Goal: Information Seeking & Learning: Learn about a topic

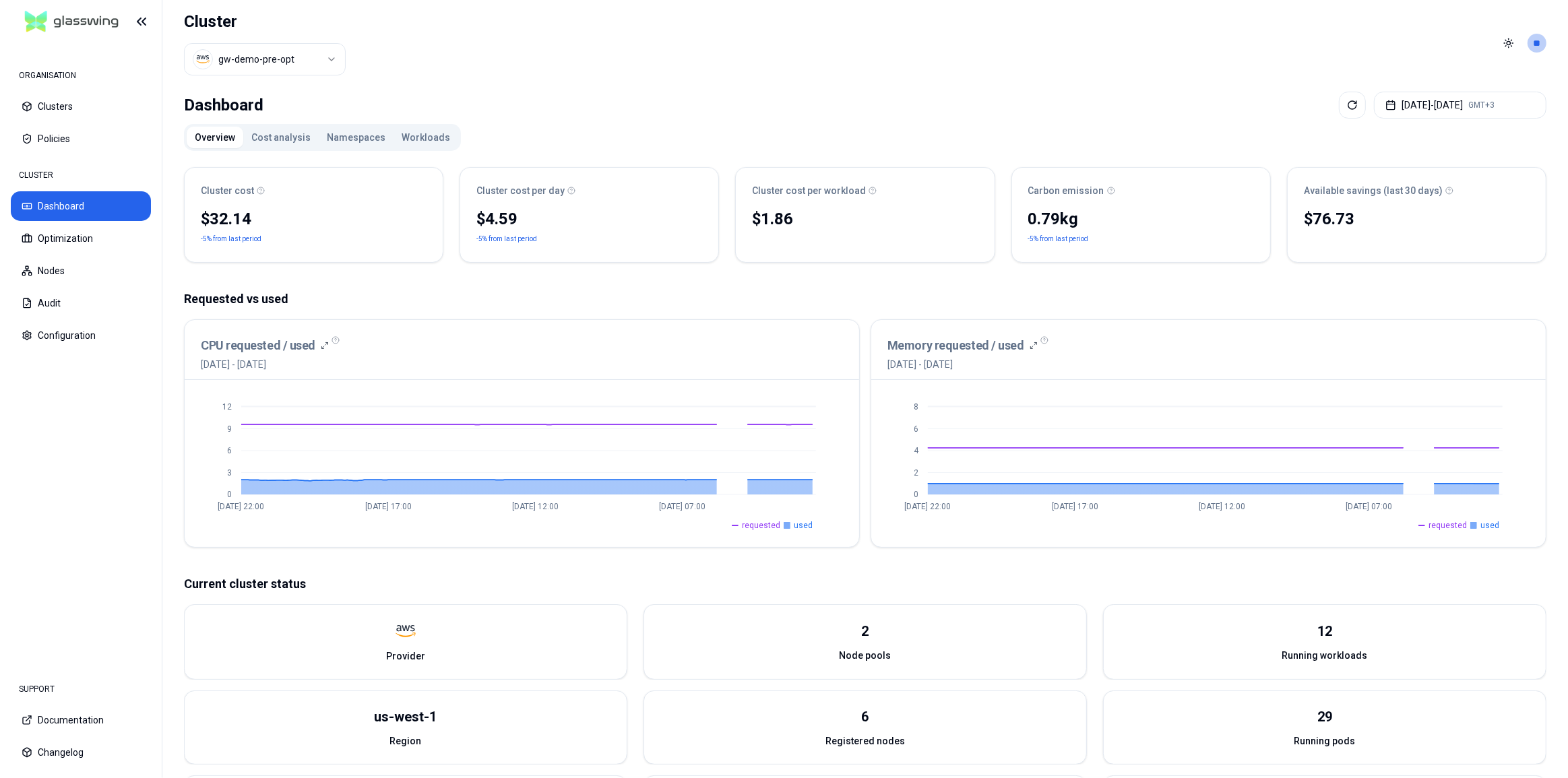
click at [415, 138] on button "Workloads" at bounding box center [425, 137] width 64 height 21
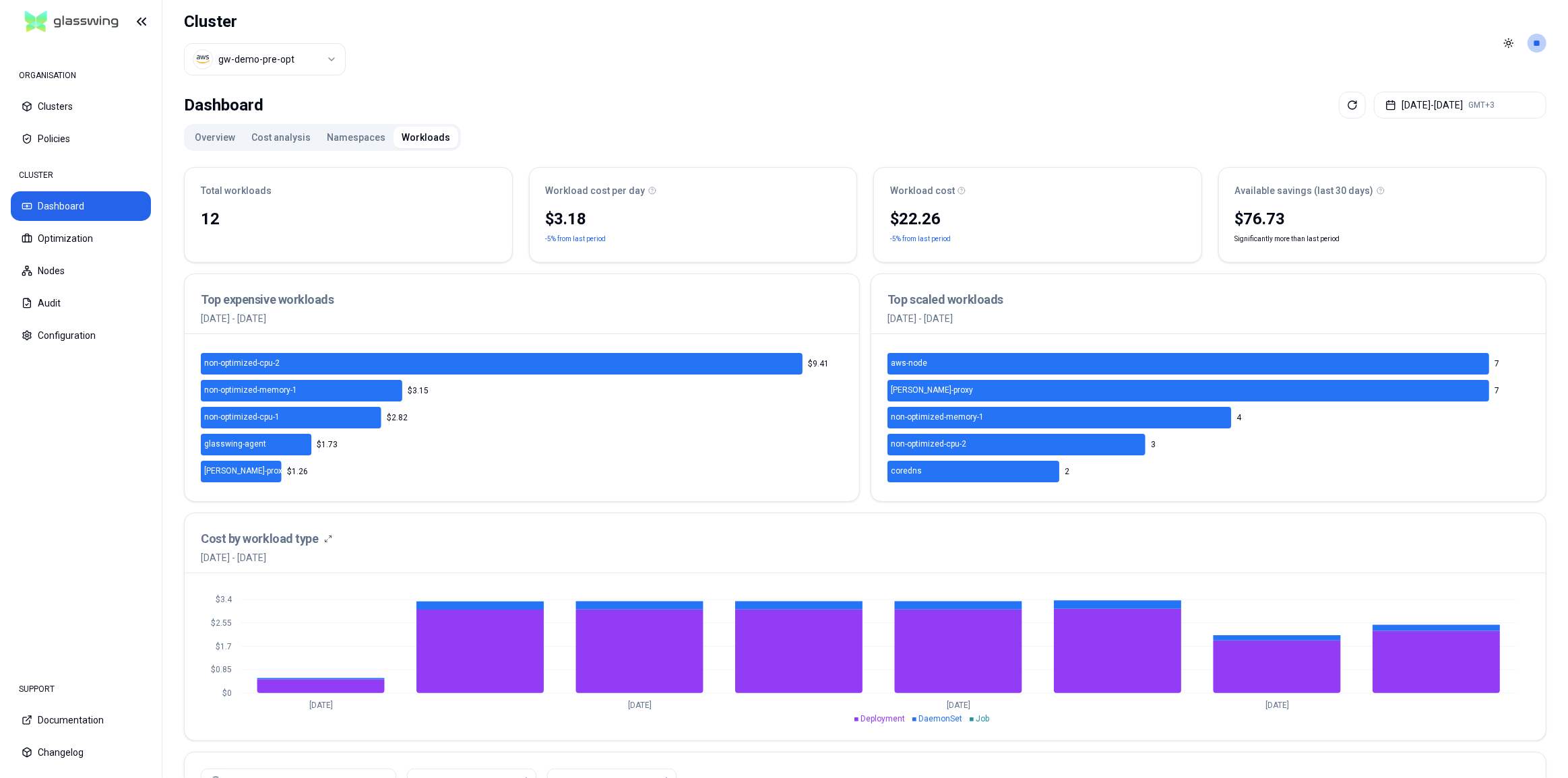
click at [339, 132] on button "Namespaces" at bounding box center [356, 137] width 75 height 21
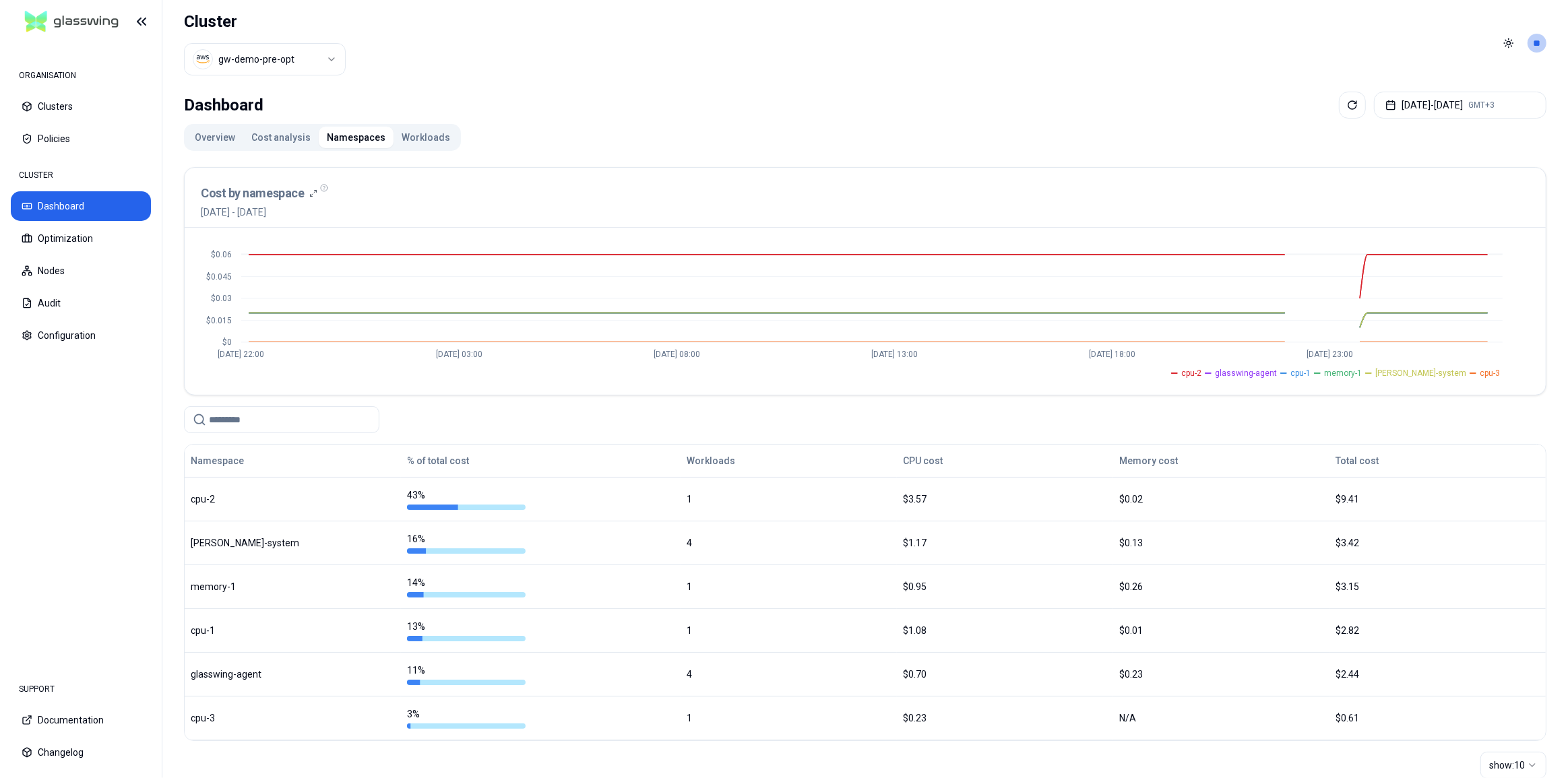
click at [419, 138] on button "Workloads" at bounding box center [425, 137] width 64 height 21
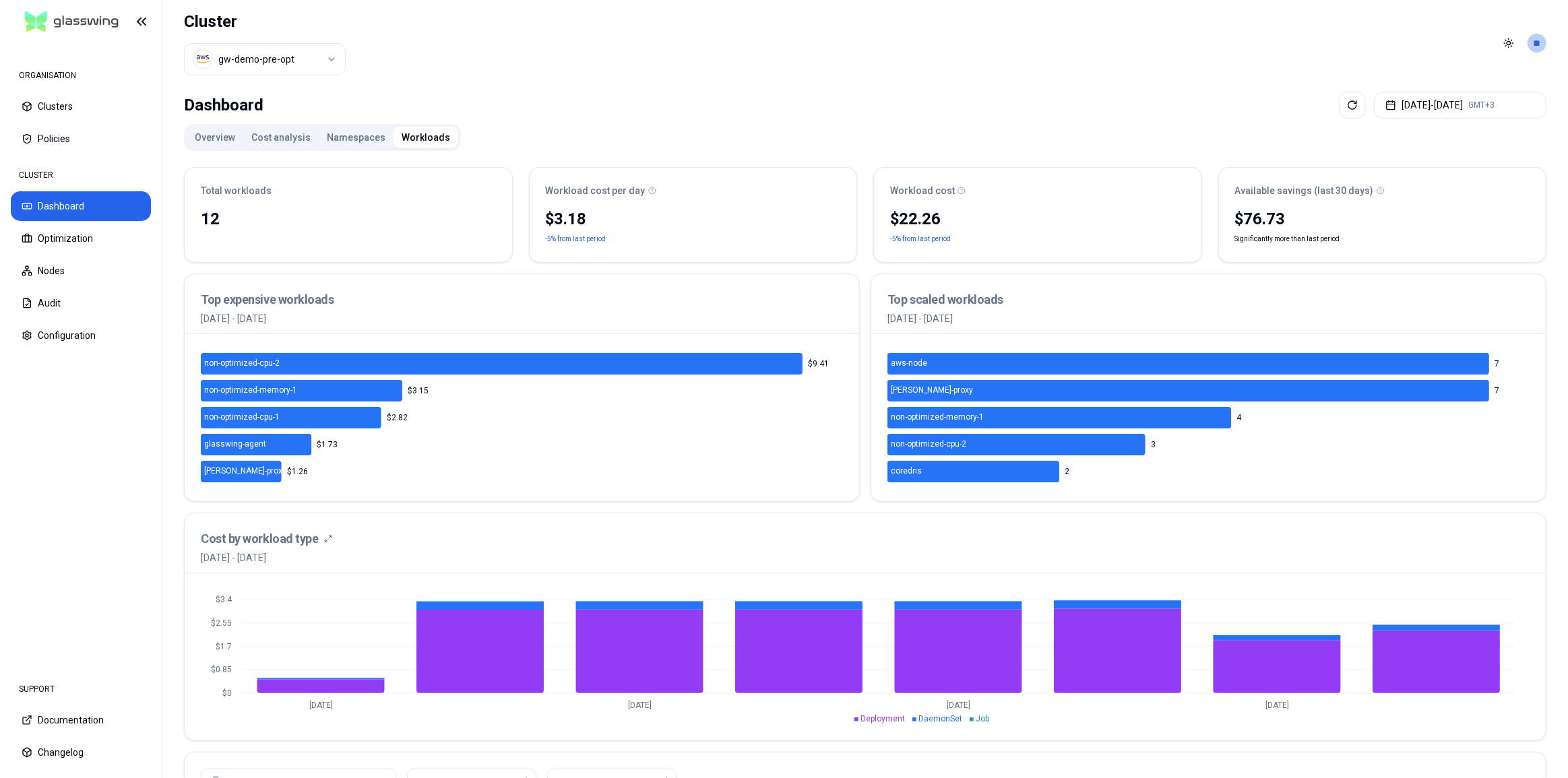
click at [276, 138] on button "Cost analysis" at bounding box center [281, 137] width 76 height 21
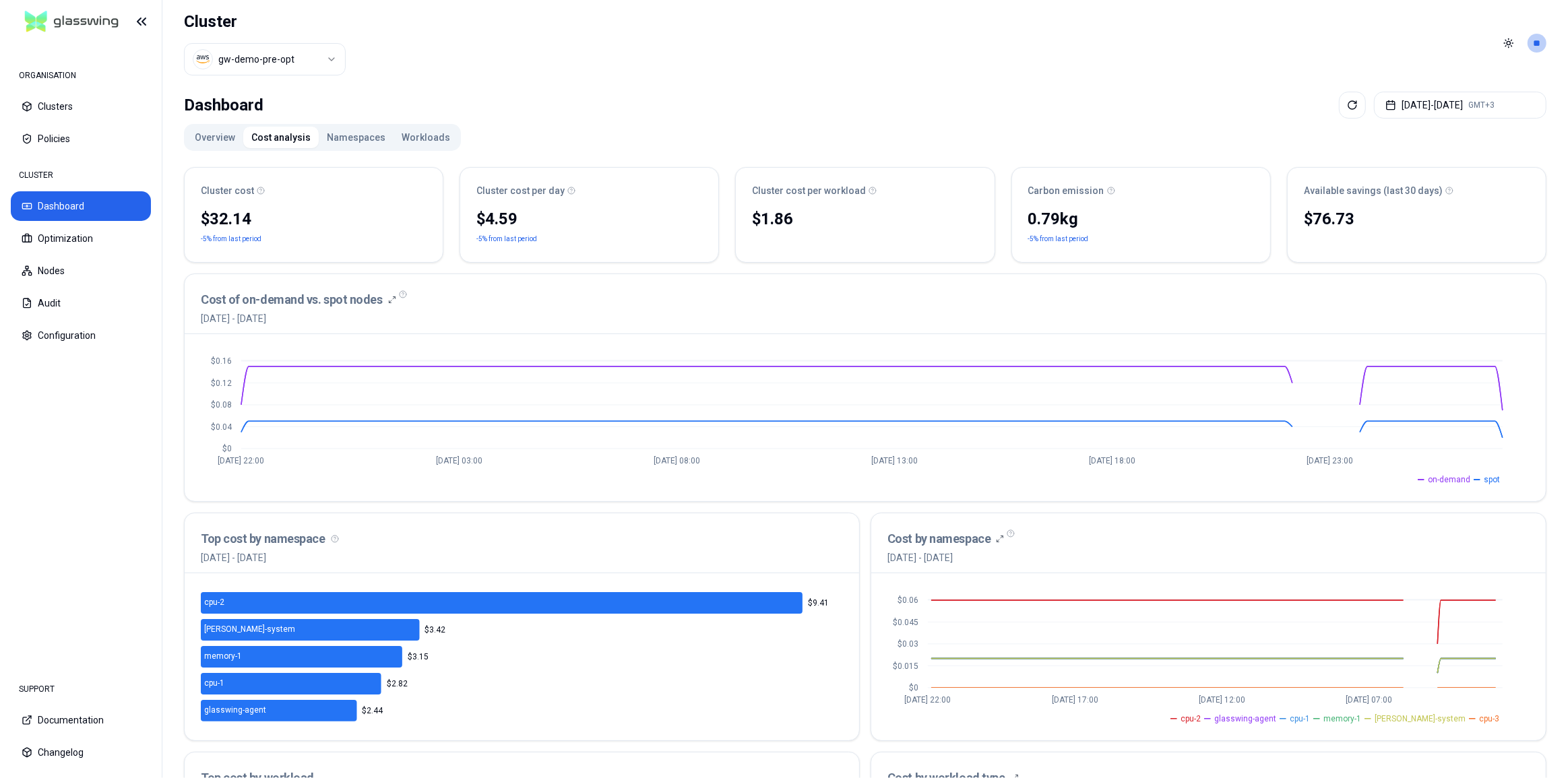
click at [410, 138] on button "Workloads" at bounding box center [425, 137] width 64 height 21
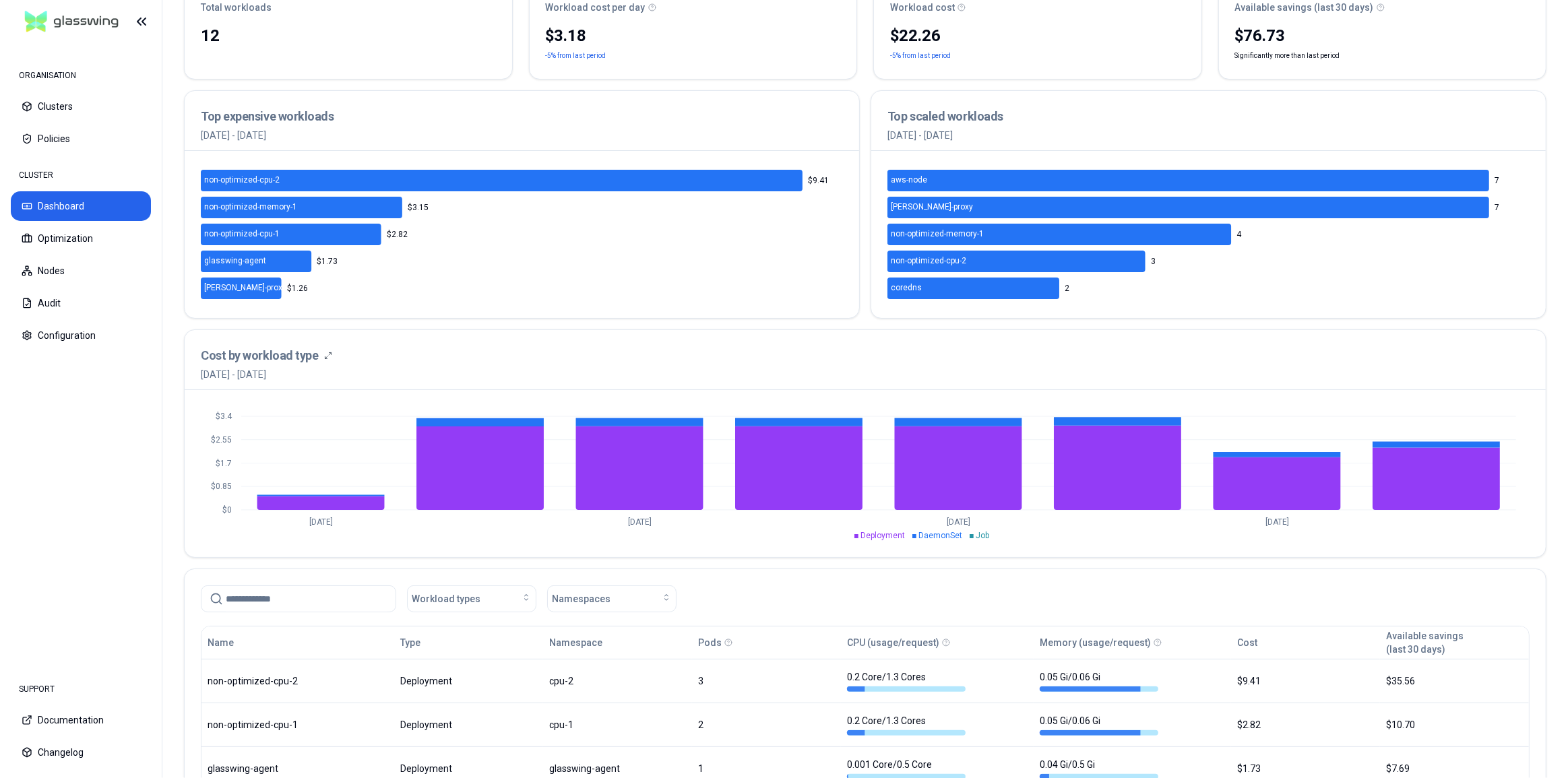
scroll to position [428, 0]
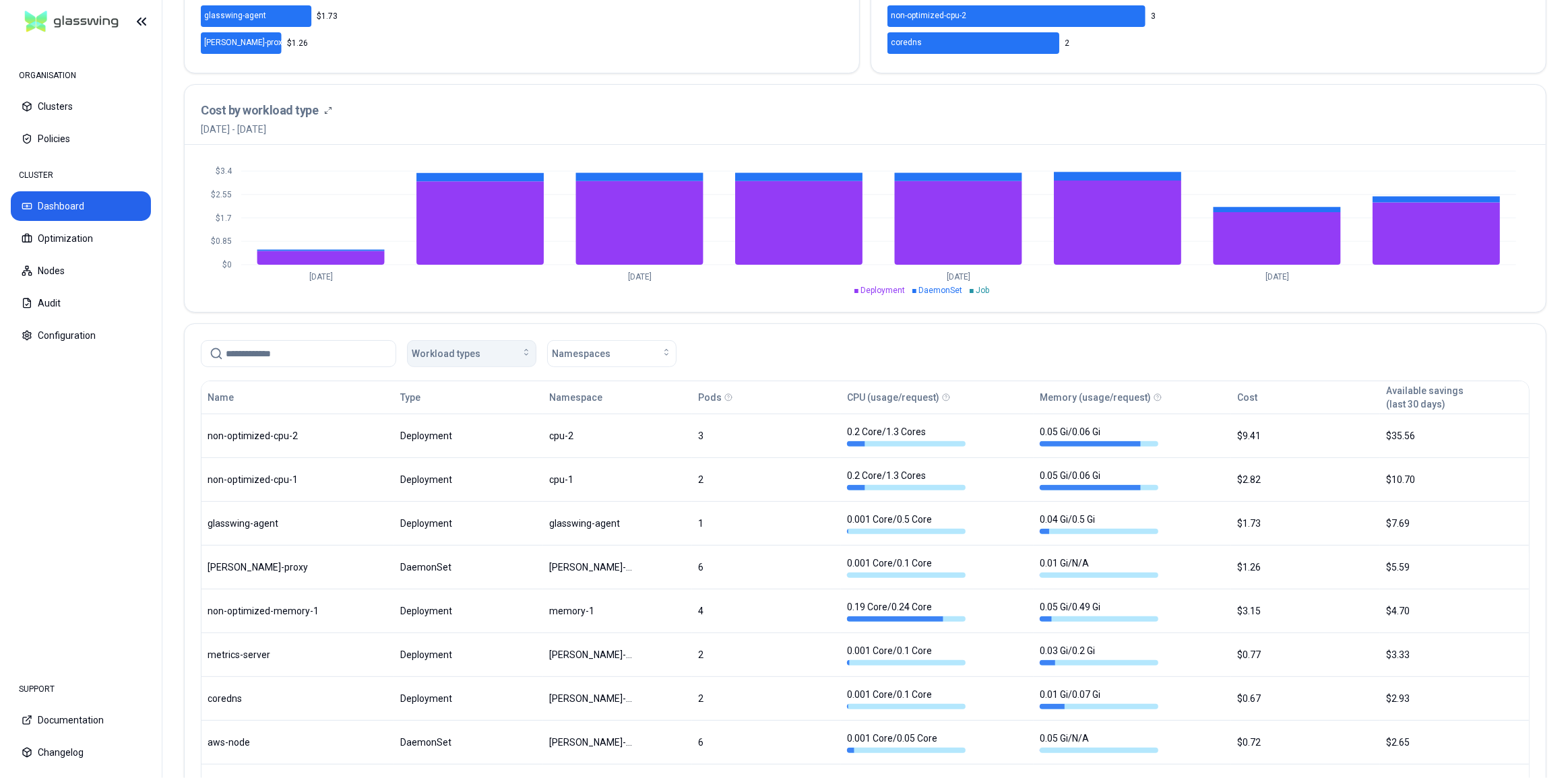
click at [480, 356] on div "Workload types" at bounding box center [471, 353] width 120 height 14
click at [575, 359] on span "Namespaces" at bounding box center [580, 353] width 58 height 14
click at [490, 359] on button "Workload types" at bounding box center [471, 354] width 129 height 27
click at [319, 357] on input at bounding box center [306, 353] width 162 height 26
click at [430, 356] on span "Workload types" at bounding box center [446, 353] width 69 height 14
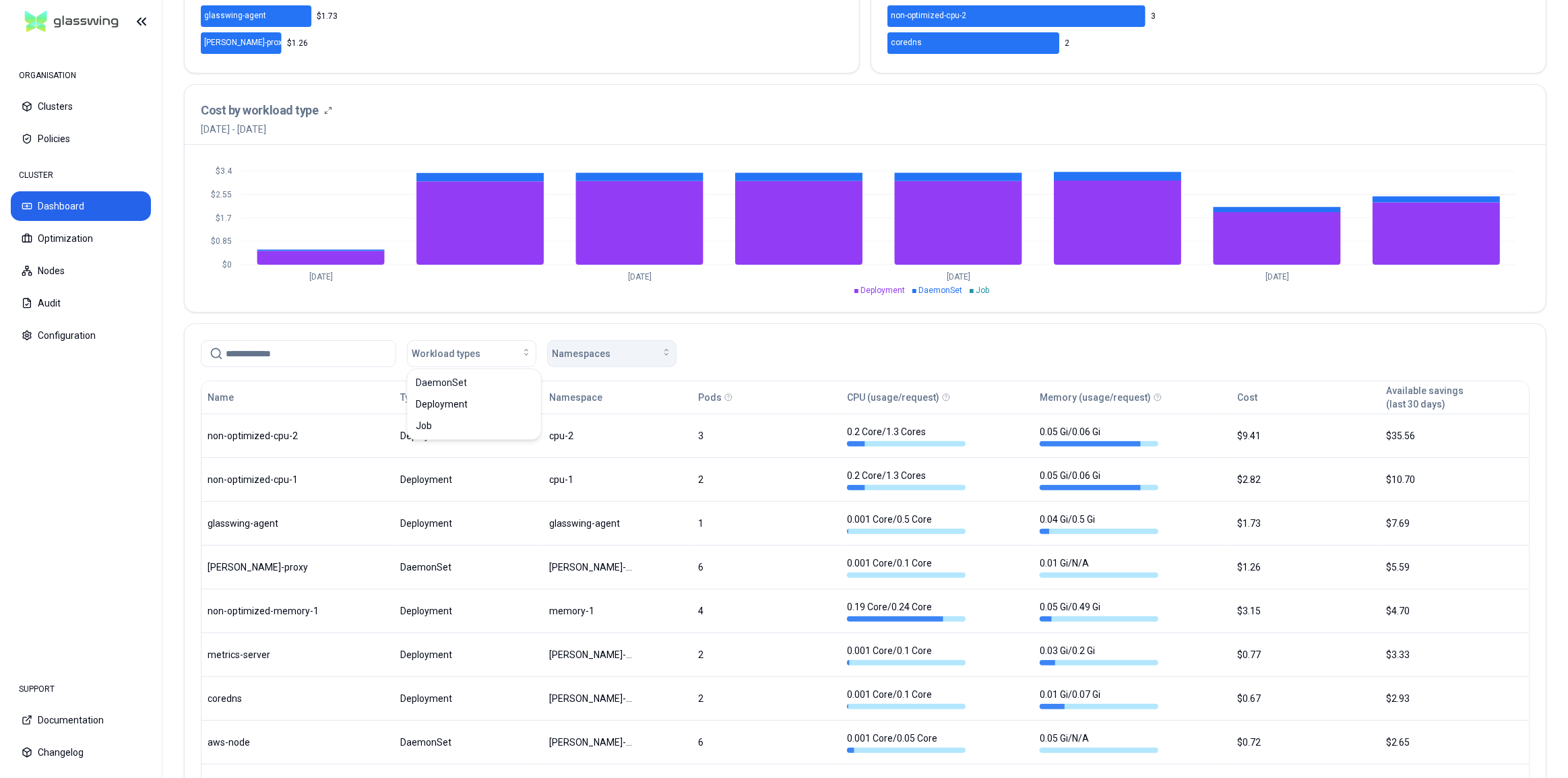
click at [577, 357] on span "Namespaces" at bounding box center [580, 353] width 58 height 14
click at [712, 358] on div "Workload types Namespaces" at bounding box center [865, 354] width 1329 height 27
click at [78, 236] on button "Optimization" at bounding box center [80, 238] width 140 height 30
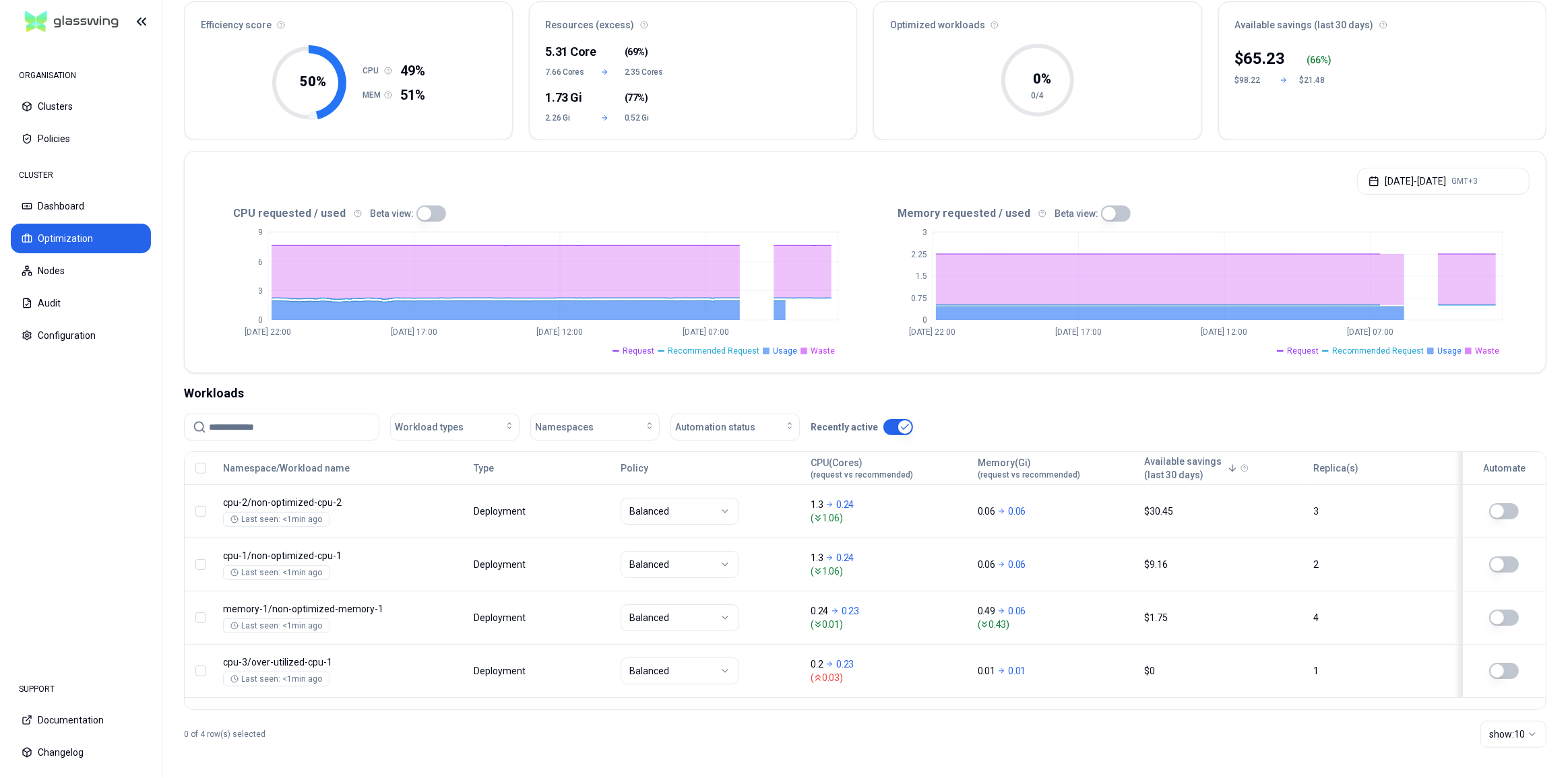
scroll to position [129, 0]
click at [1397, 177] on button "[DATE] - [DATE] GMT+3" at bounding box center [1443, 181] width 173 height 27
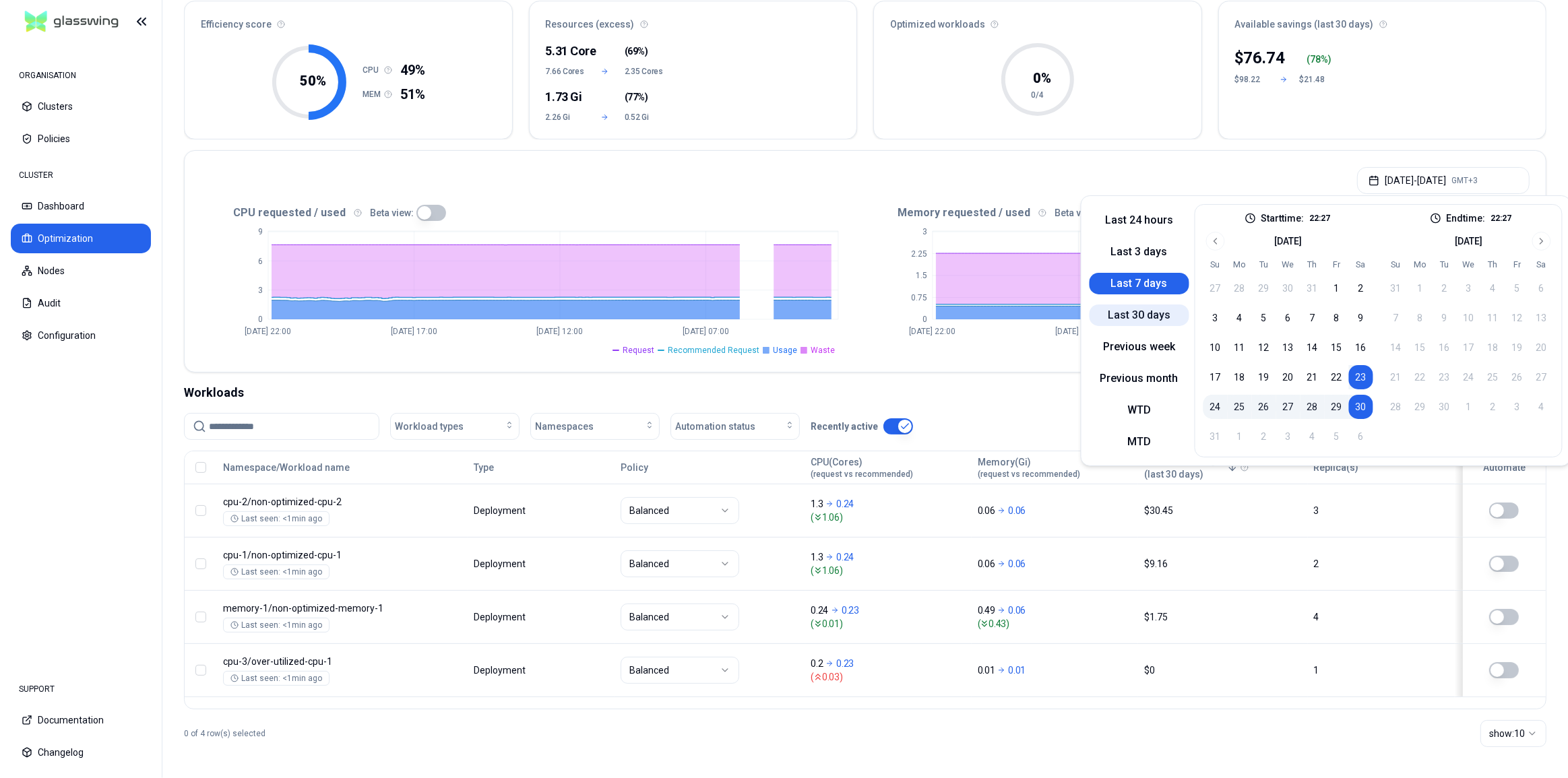
click at [1156, 316] on button "Last 30 days" at bounding box center [1140, 315] width 100 height 21
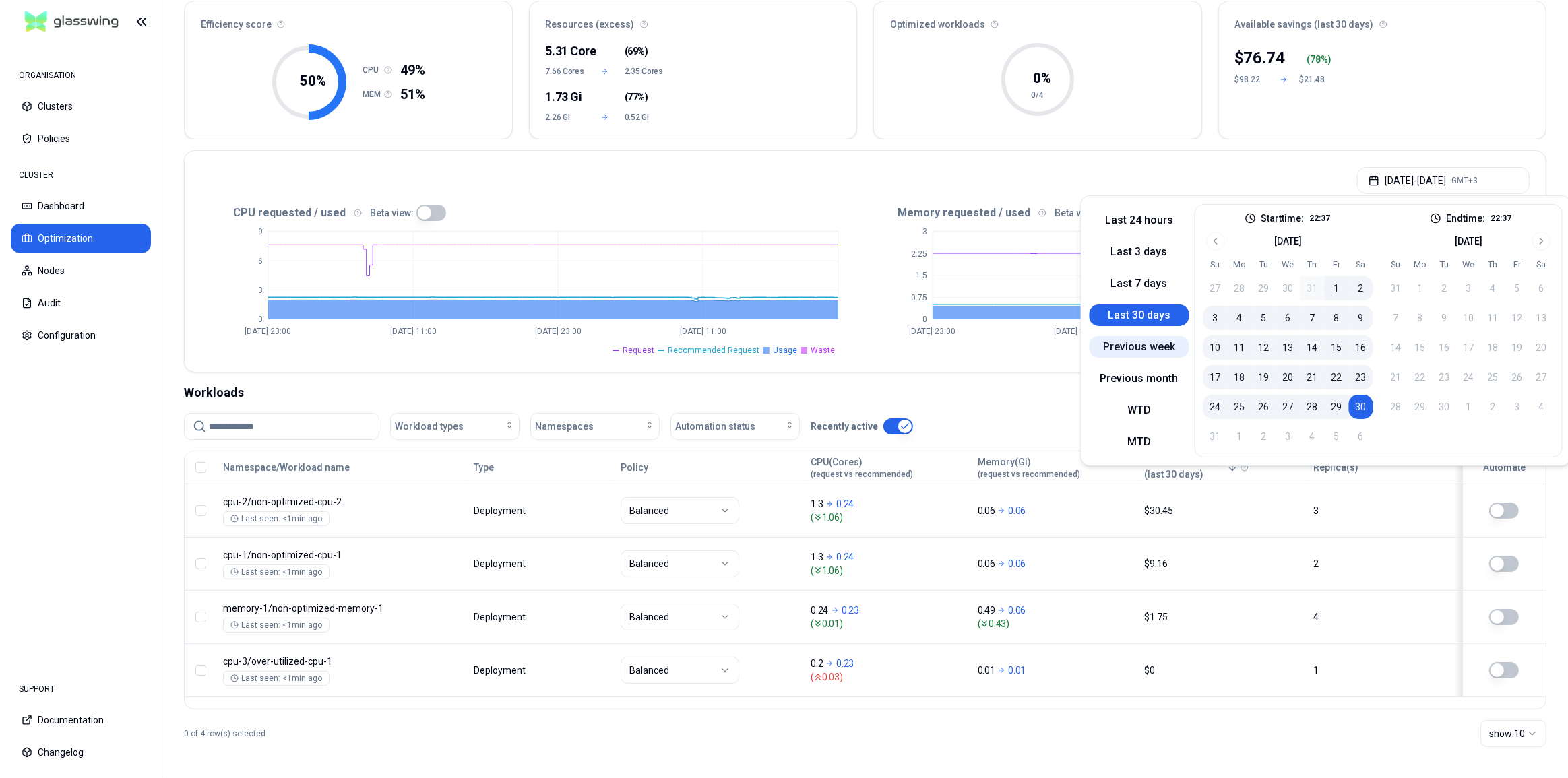
click at [1146, 347] on button "Previous week" at bounding box center [1140, 347] width 100 height 21
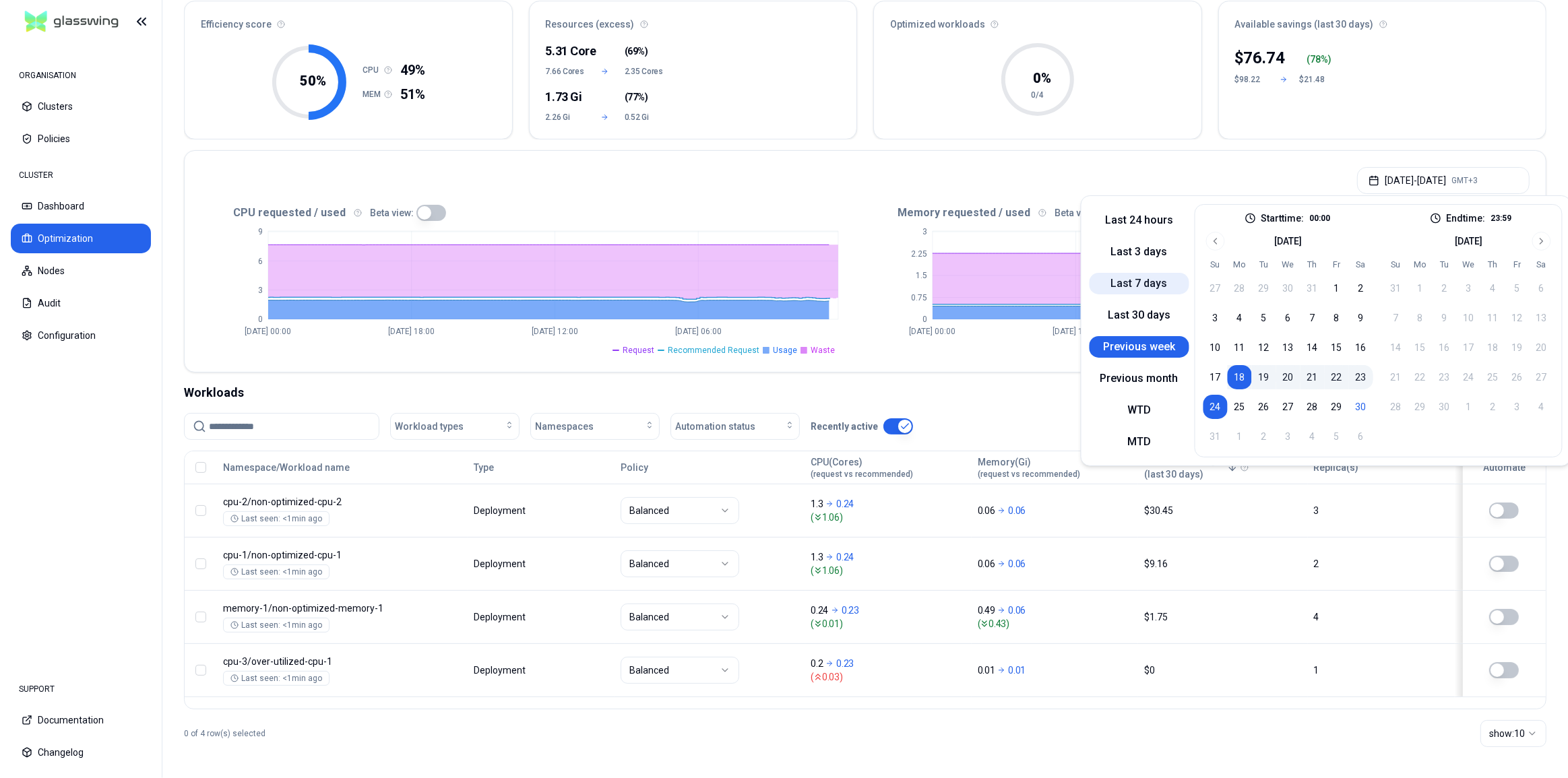
click at [1144, 274] on button "Last 7 days" at bounding box center [1140, 284] width 100 height 21
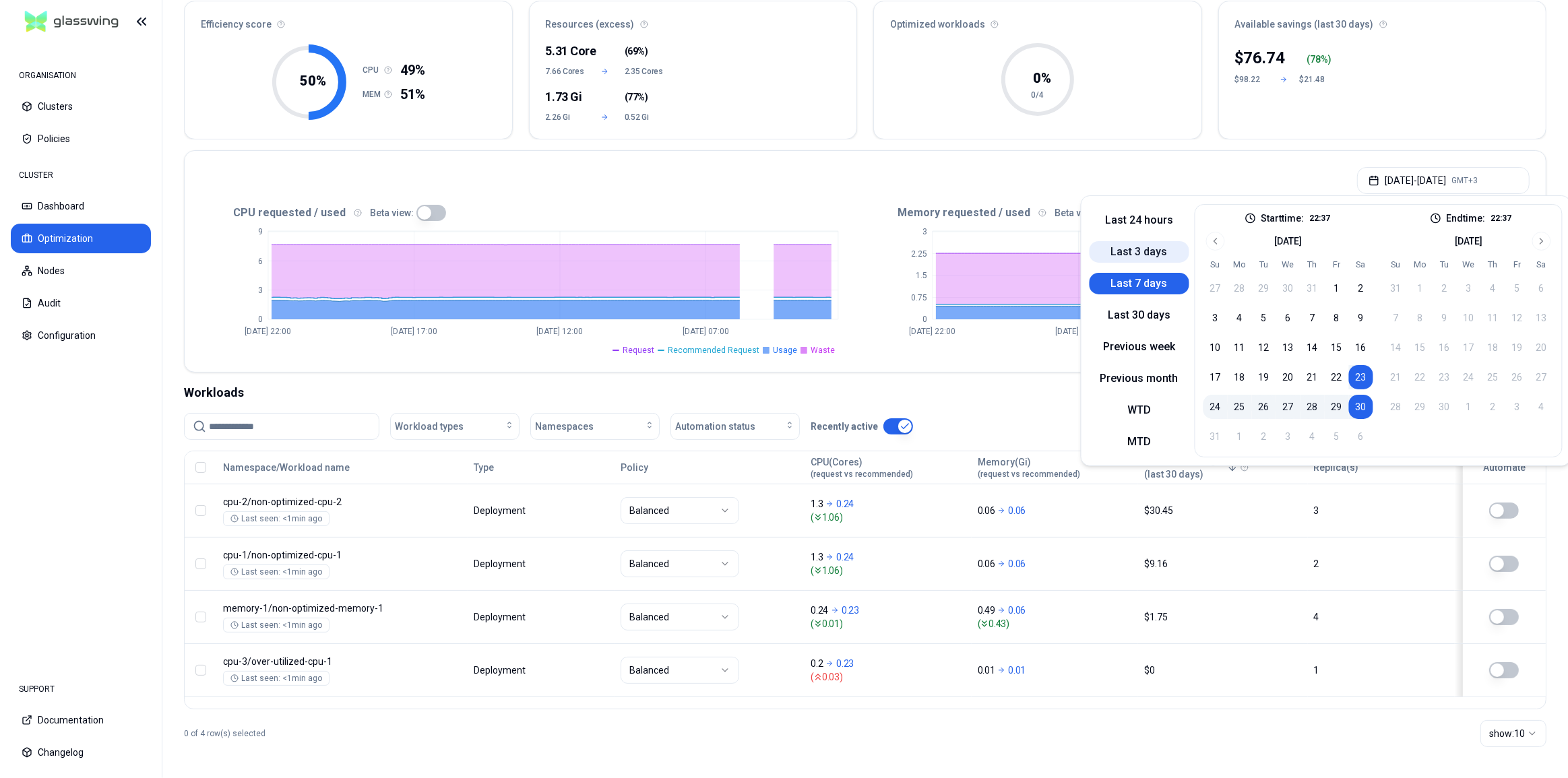
click at [1144, 255] on button "Last 3 days" at bounding box center [1140, 252] width 100 height 21
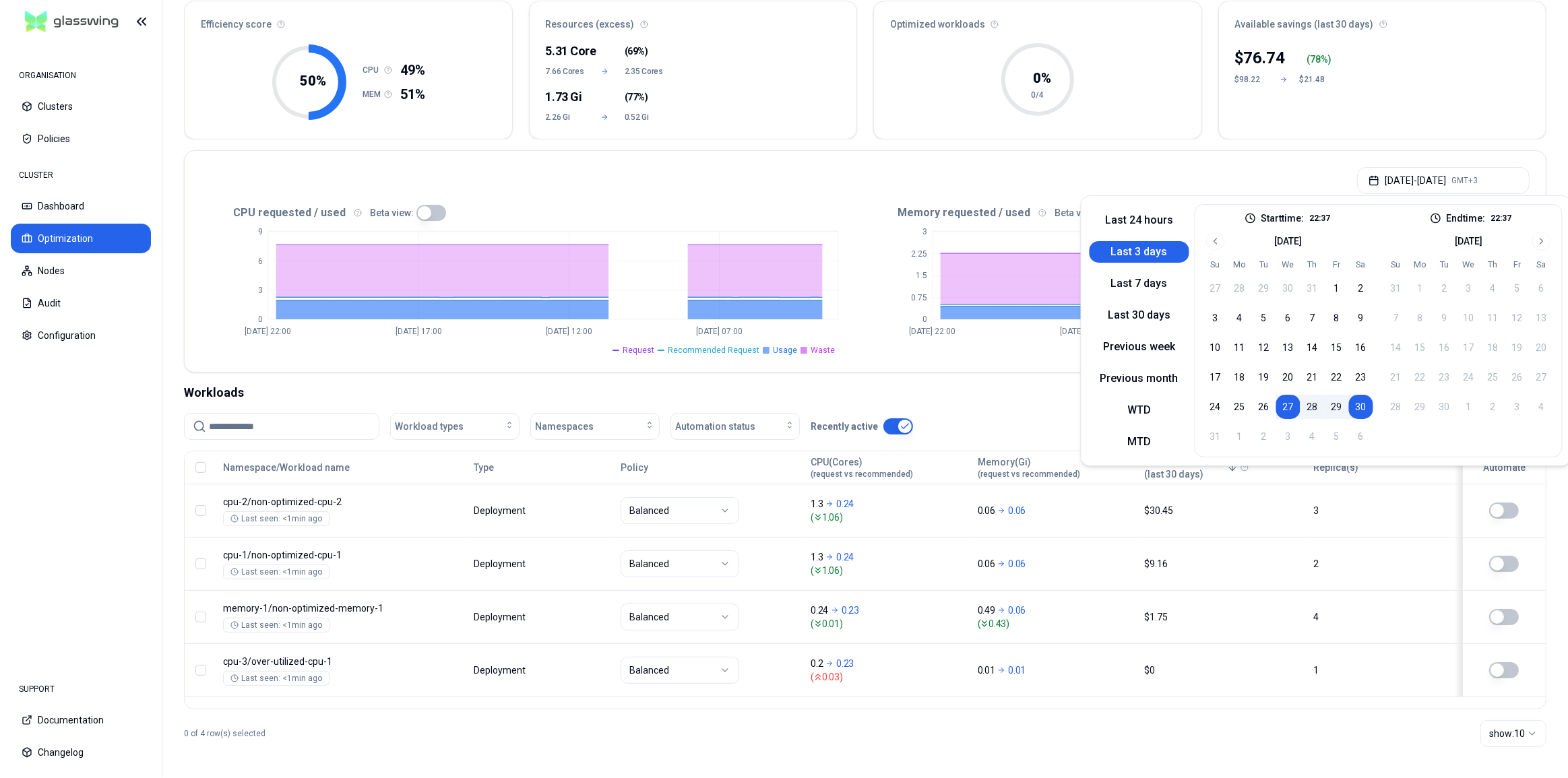
click at [1049, 156] on div "[DATE] - [DATE] GMT+3" at bounding box center [865, 176] width 1361 height 51
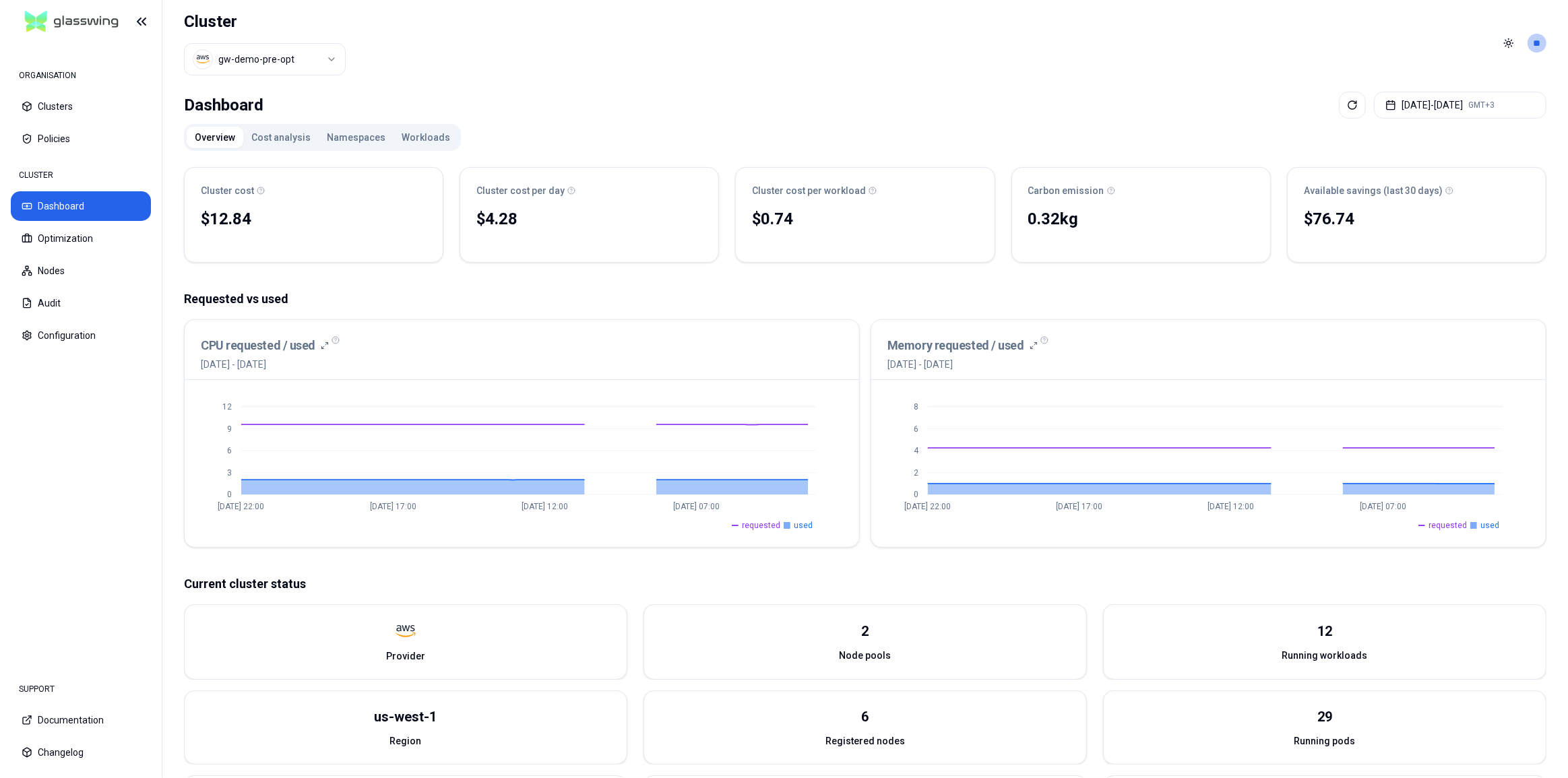
click at [401, 138] on button "Workloads" at bounding box center [425, 137] width 64 height 21
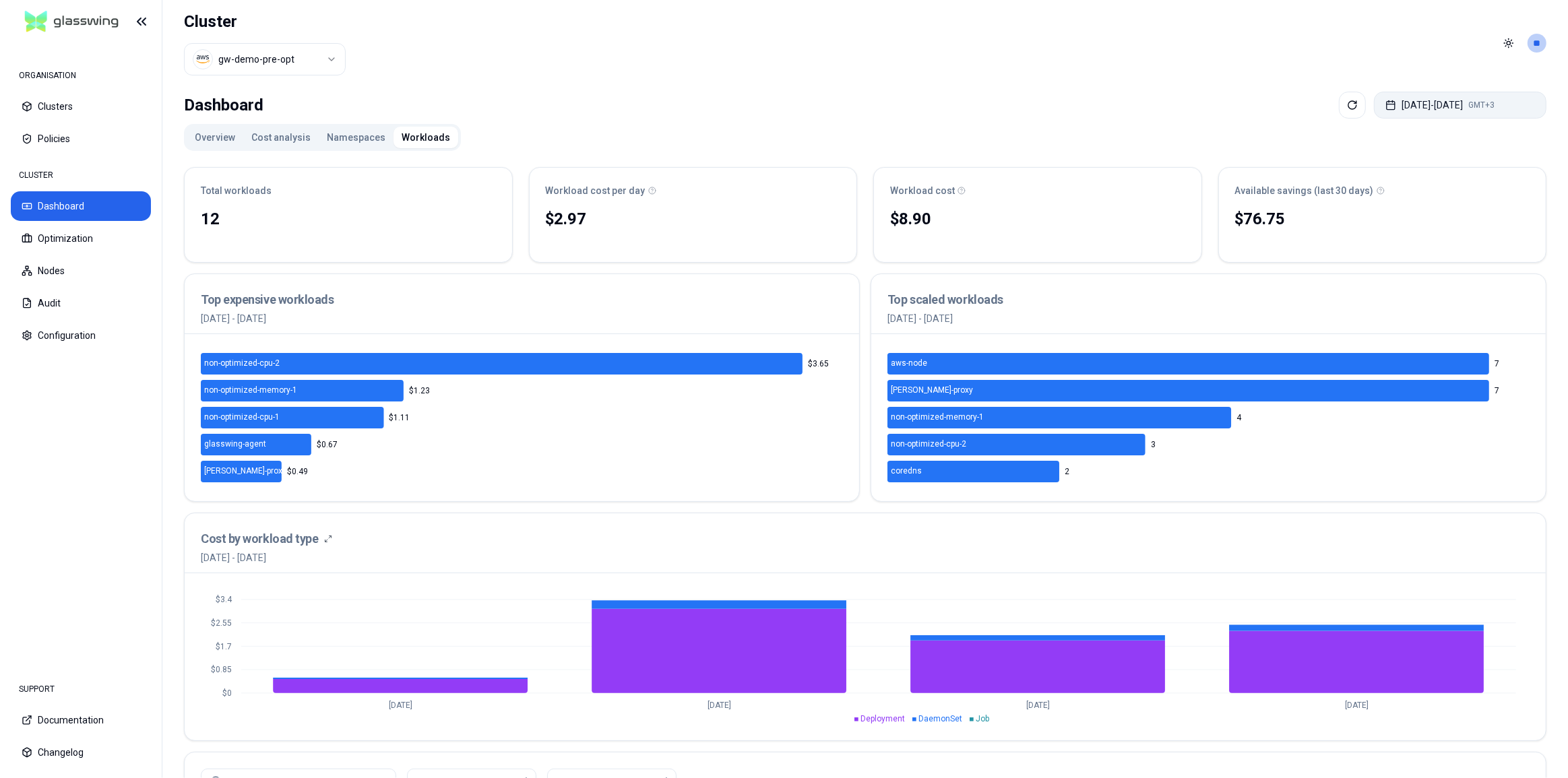
click at [1420, 101] on button "[DATE] - [DATE] GMT+3" at bounding box center [1460, 105] width 173 height 27
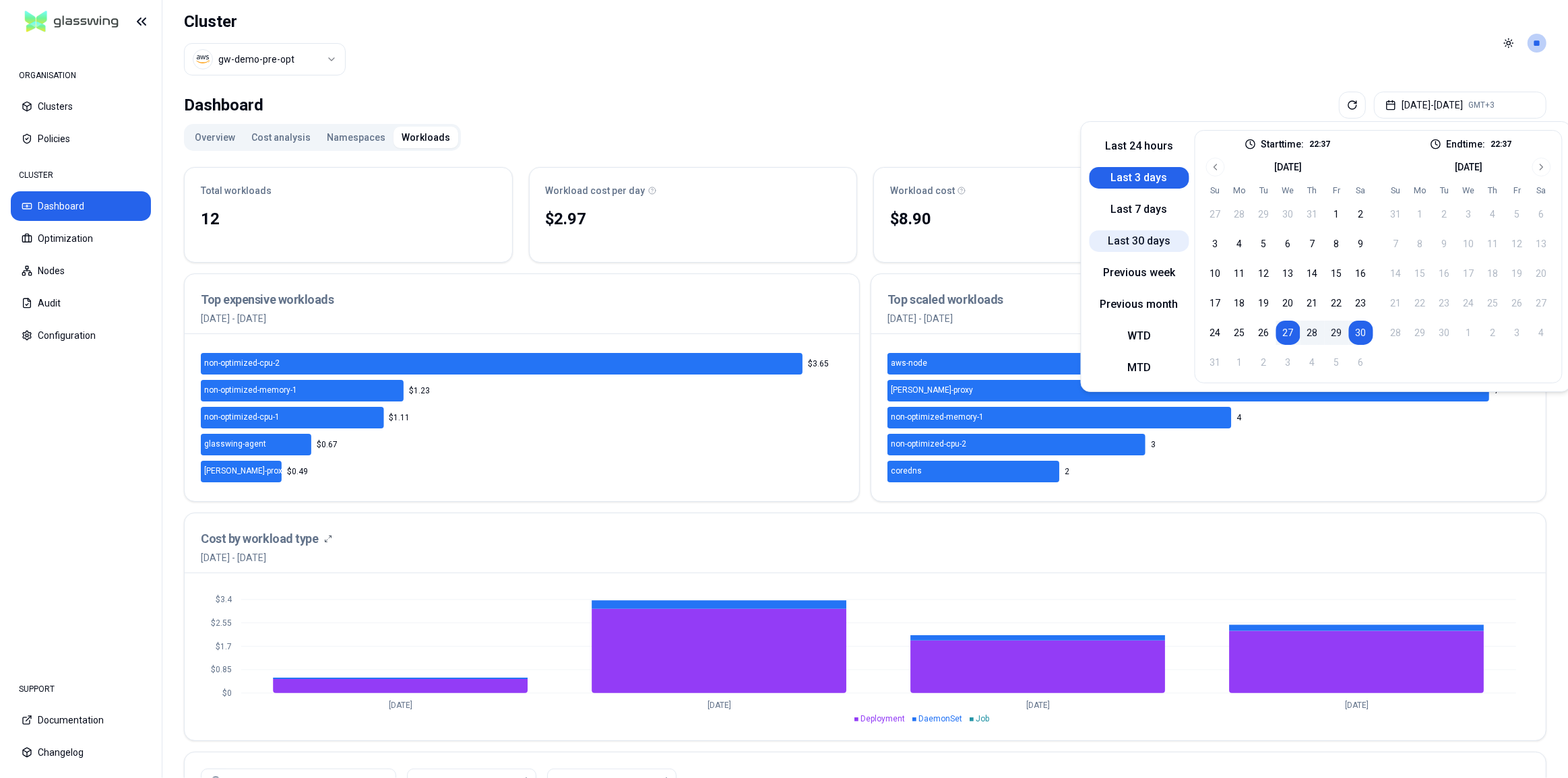
click at [1145, 239] on button "Last 30 days" at bounding box center [1140, 241] width 100 height 21
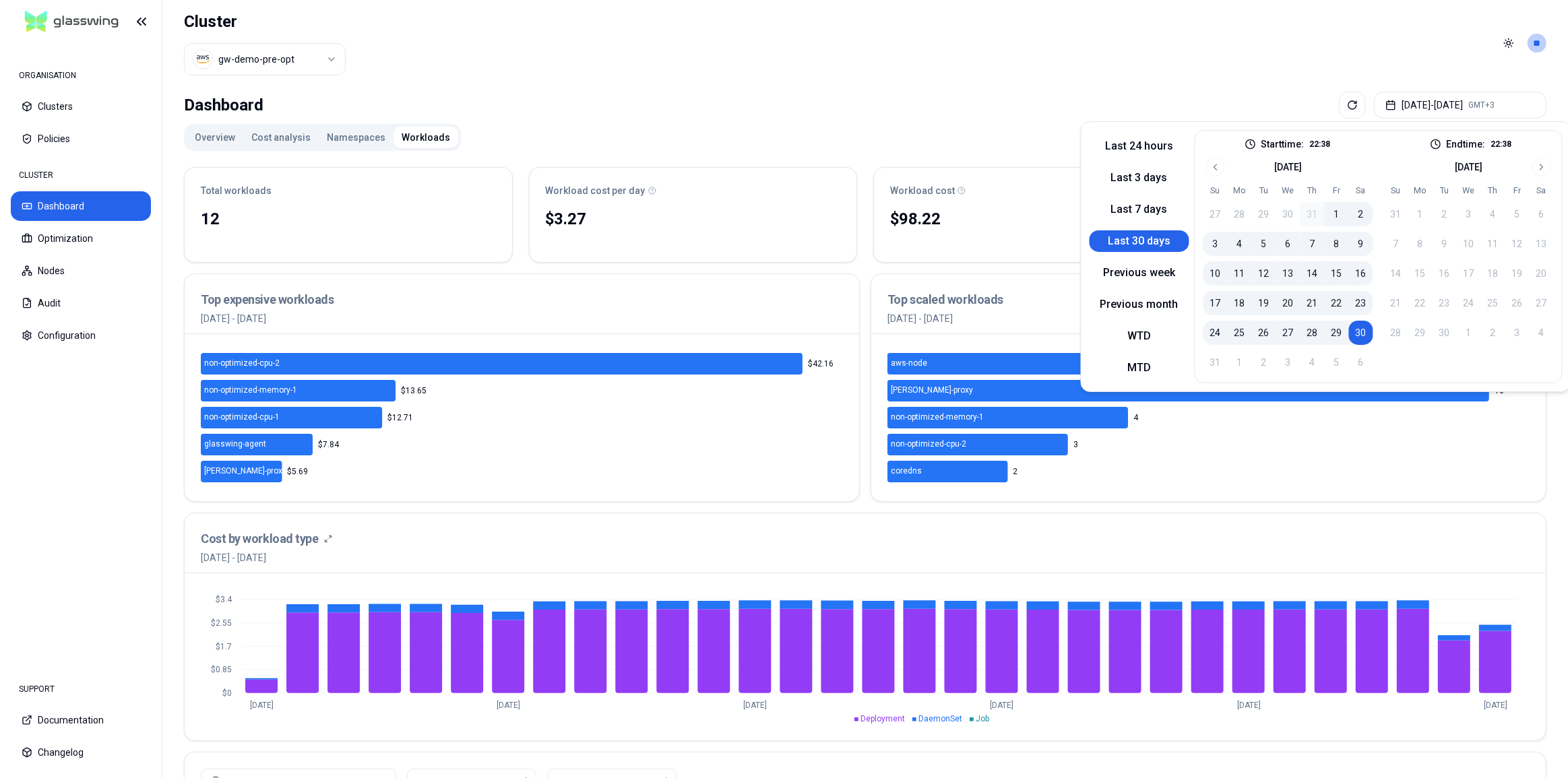
click at [885, 74] on header "Cluster gw-demo-pre-opt Toggle theme **" at bounding box center [865, 43] width 1405 height 86
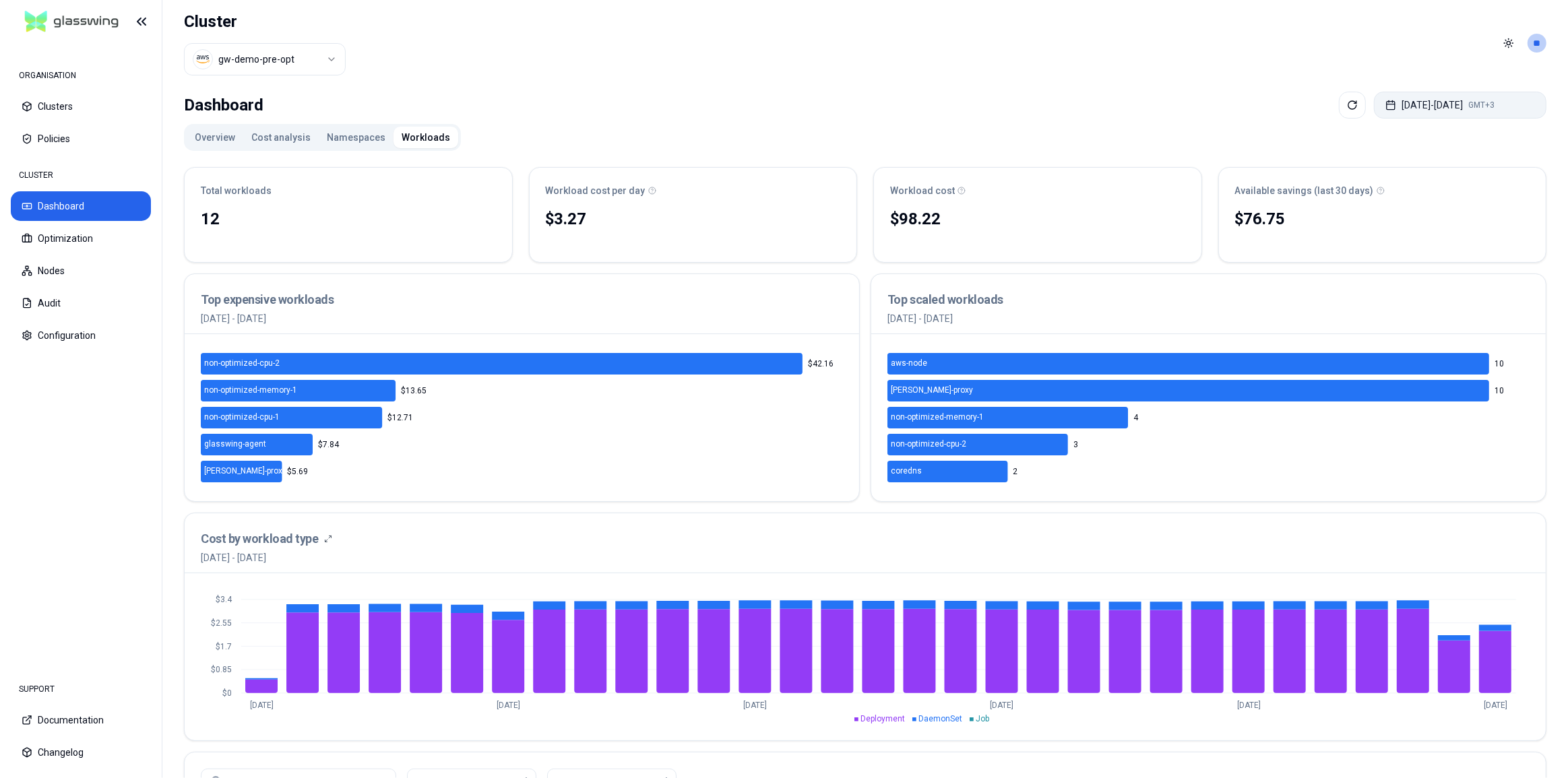
click at [1388, 107] on button "Jul 31, 2025 - Aug 30, 2025 GMT+3" at bounding box center [1460, 105] width 173 height 27
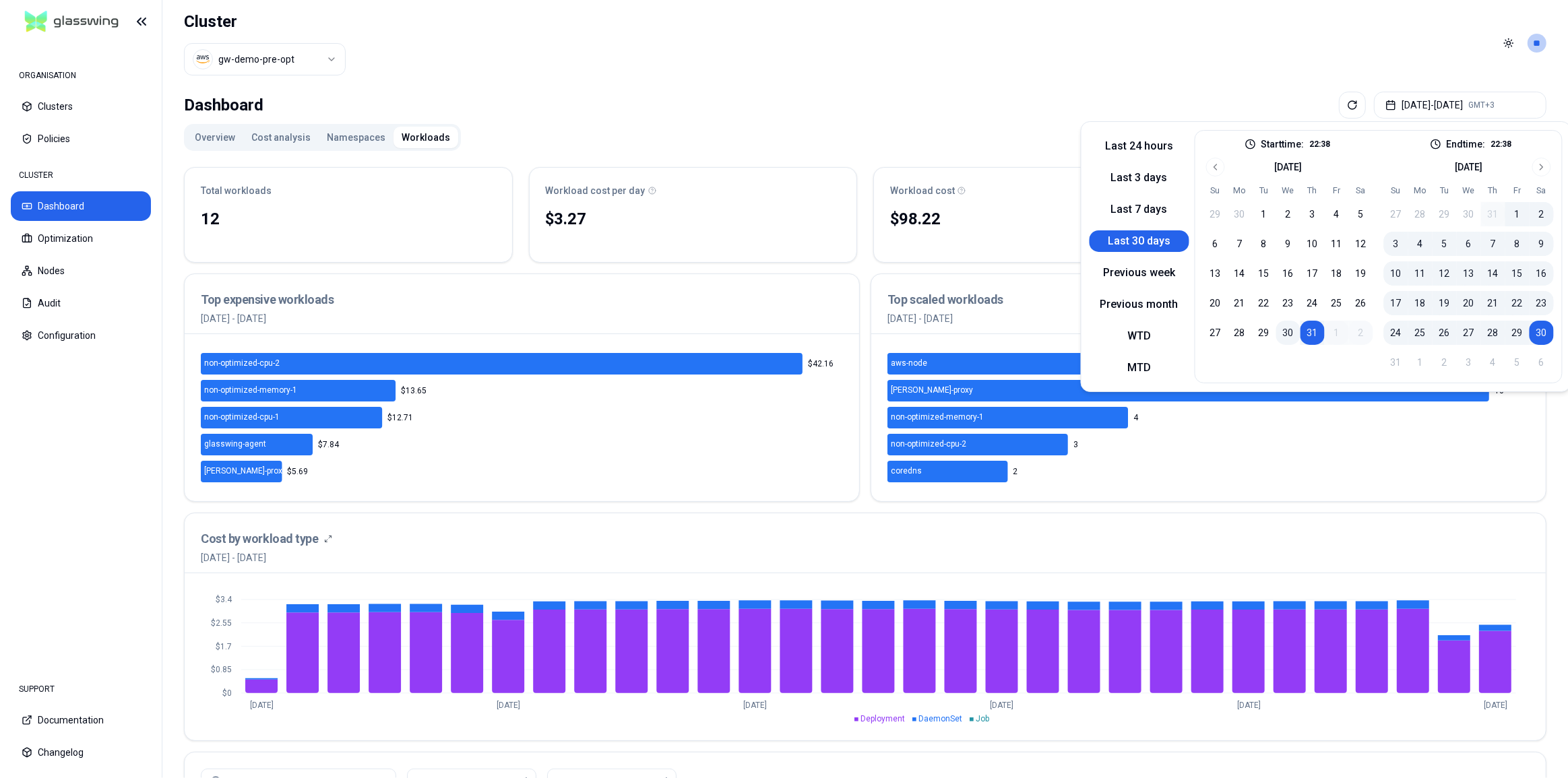
click at [1289, 330] on button "30" at bounding box center [1288, 333] width 24 height 24
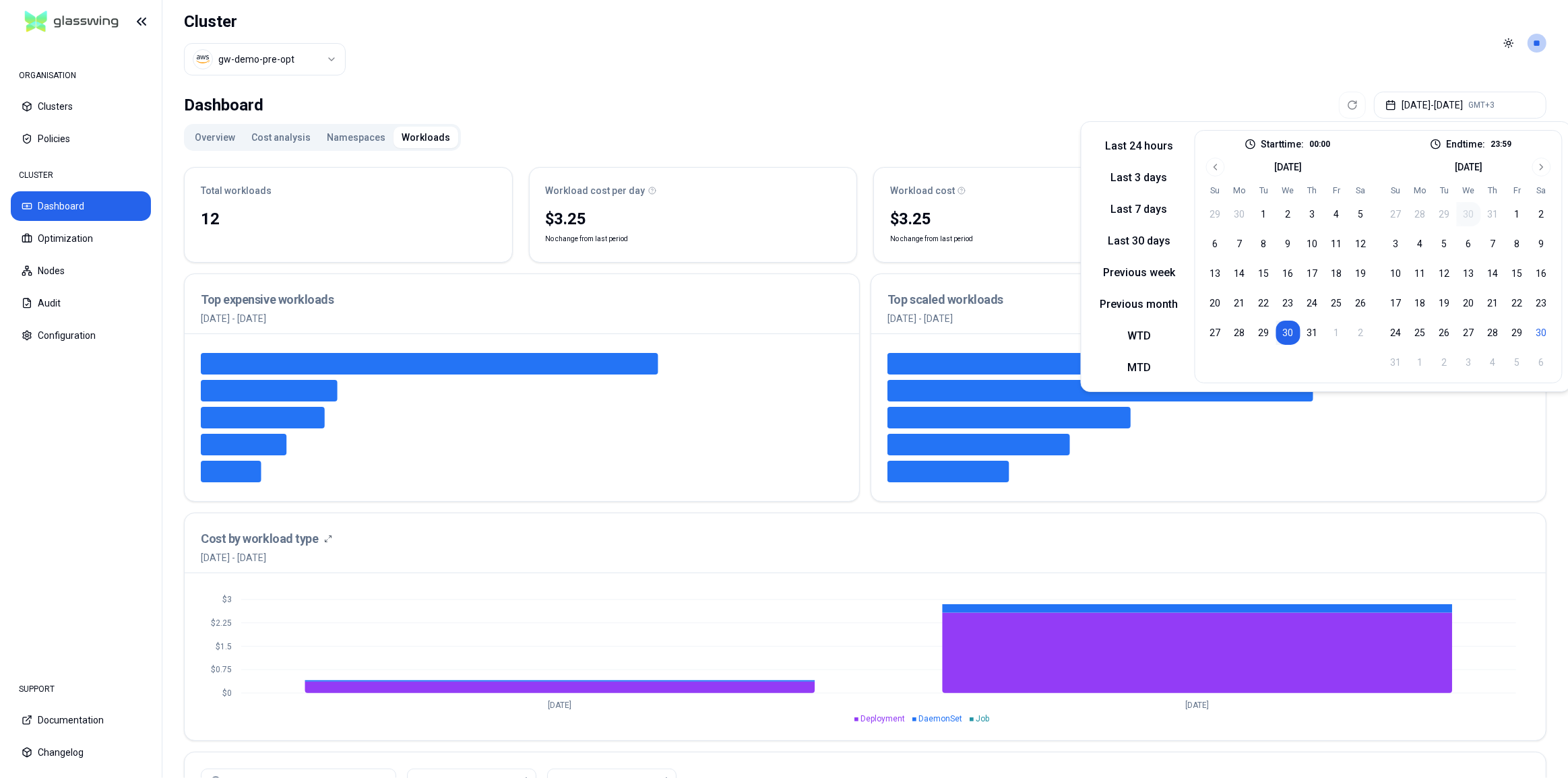
click at [948, 76] on header "Cluster gw-demo-pre-opt Toggle theme **" at bounding box center [865, 43] width 1405 height 86
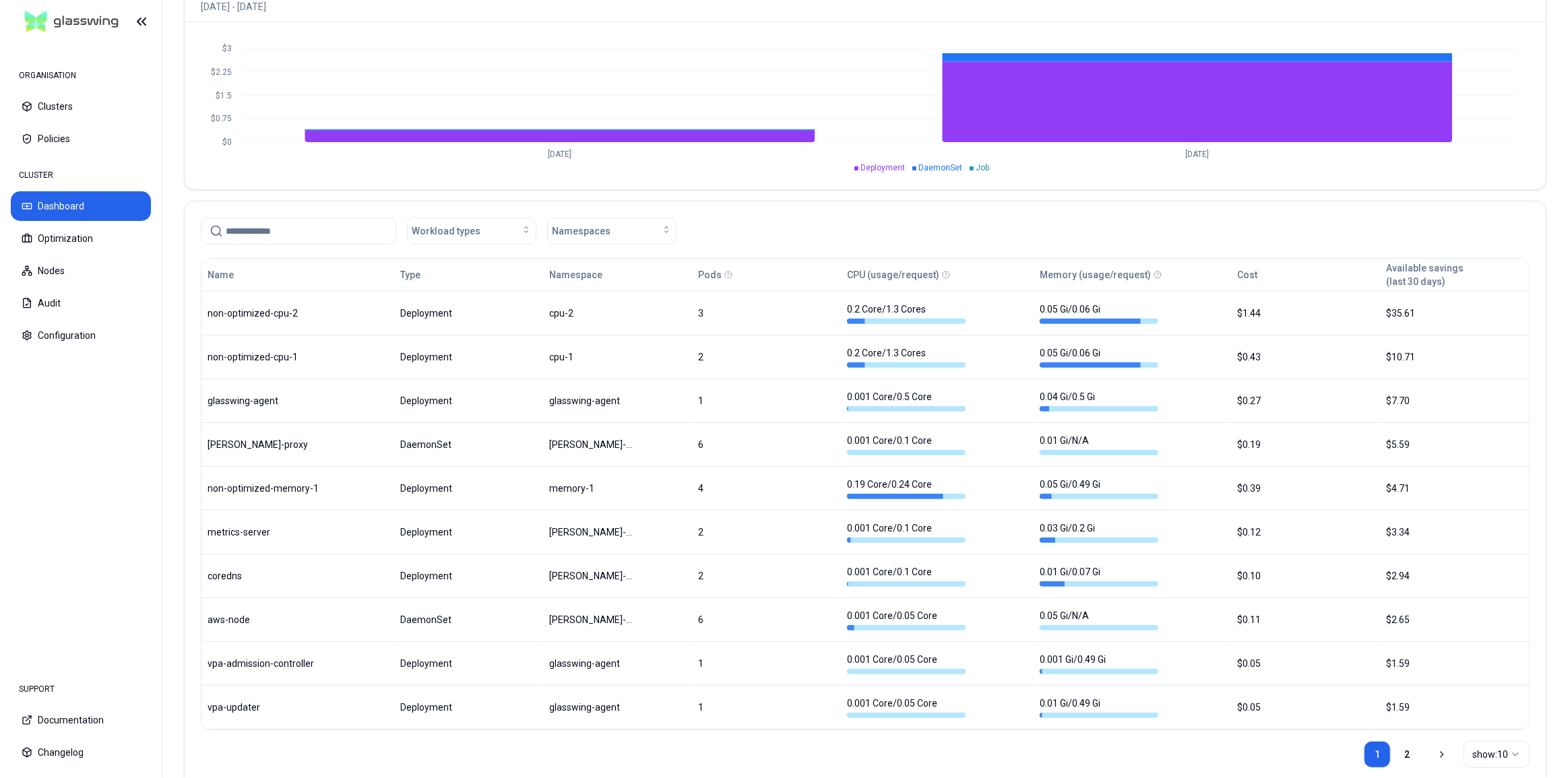
scroll to position [587, 0]
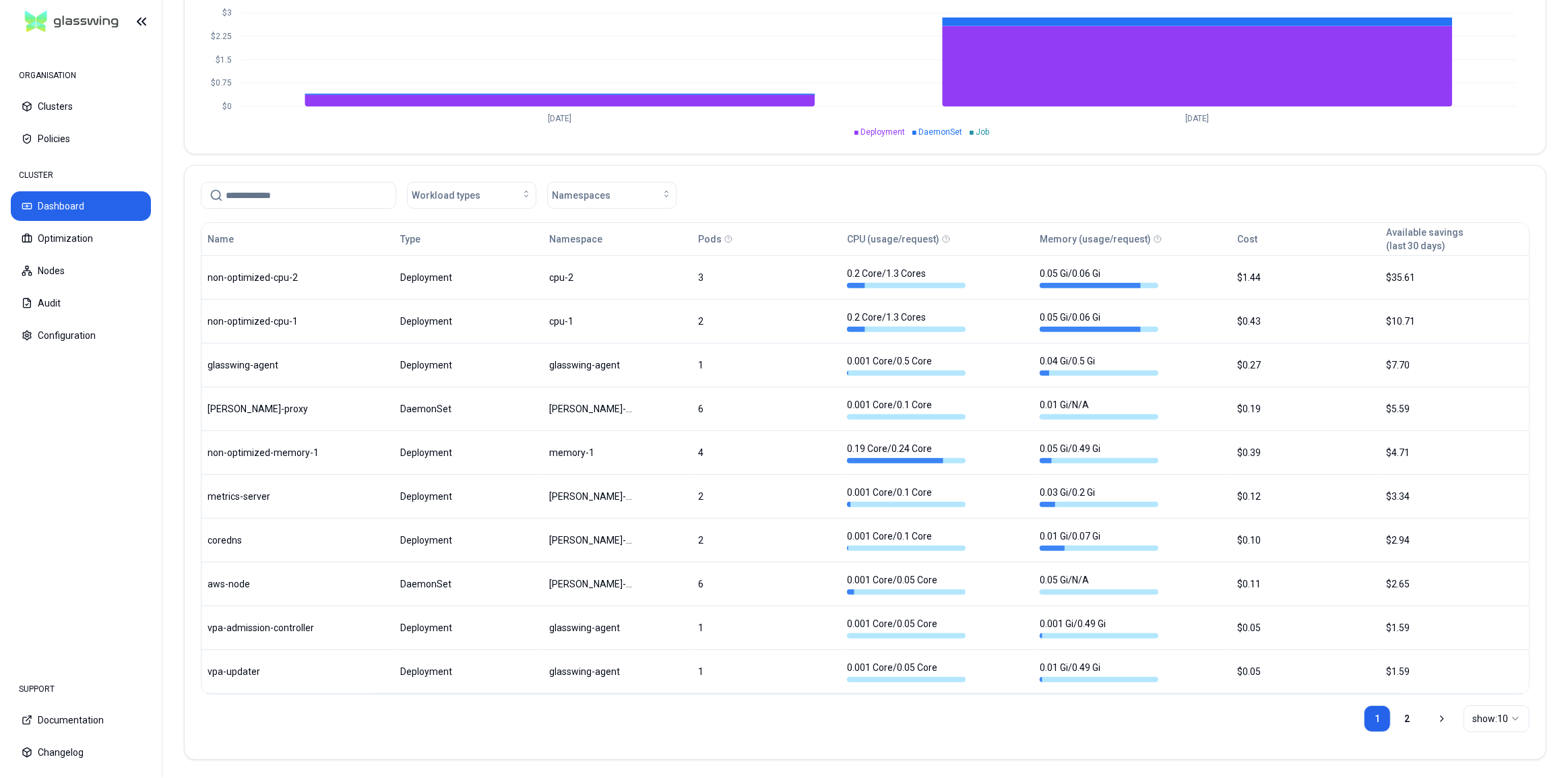
click at [1487, 719] on html "ORGANISATION Clusters Policies CLUSTER Dashboard Optimization Nodes Audit Confi…" at bounding box center [784, 389] width 1568 height 778
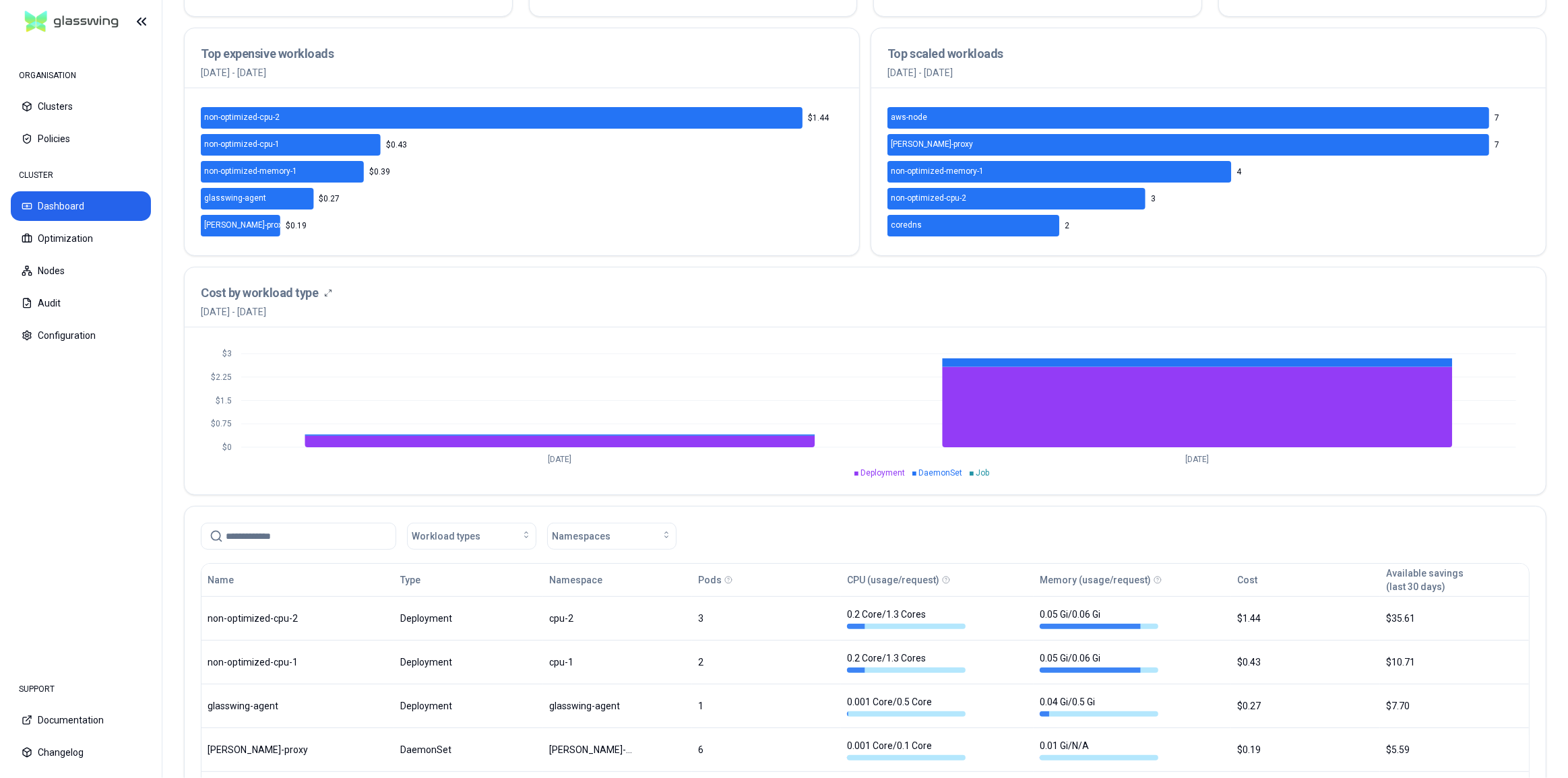
scroll to position [0, 0]
